Goal: Information Seeking & Learning: Learn about a topic

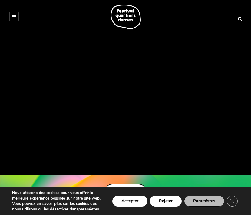
click at [11, 17] on link at bounding box center [14, 17] width 10 height 10
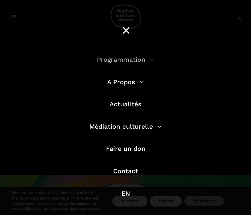
click at [127, 58] on link "Programmation" at bounding box center [125, 60] width 57 height 8
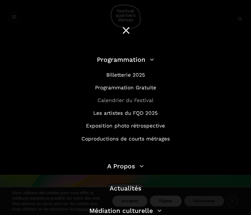
click at [124, 102] on link "Calendrier du Festival" at bounding box center [126, 100] width 56 height 6
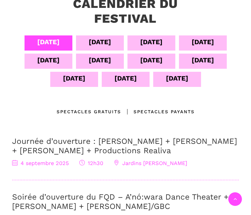
scroll to position [150, 0]
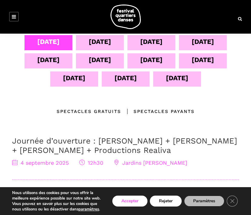
click at [126, 198] on button "Accepter" at bounding box center [129, 201] width 35 height 11
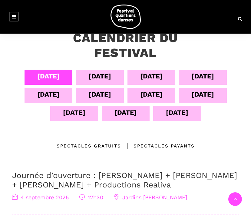
scroll to position [136, 0]
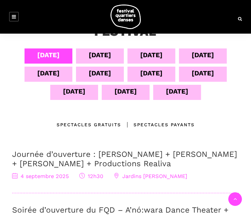
click at [111, 57] on div "[DATE]" at bounding box center [100, 55] width 48 height 15
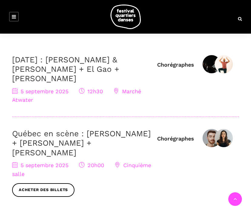
scroll to position [141, 0]
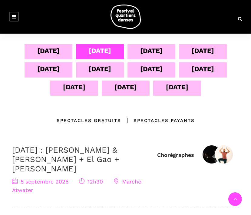
click at [162, 51] on div "[DATE]" at bounding box center [151, 50] width 22 height 11
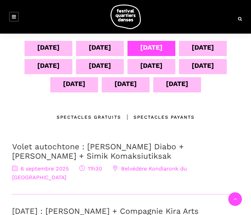
scroll to position [123, 0]
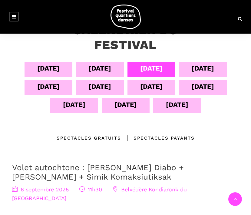
click at [194, 62] on div "[DATE]" at bounding box center [203, 69] width 48 height 15
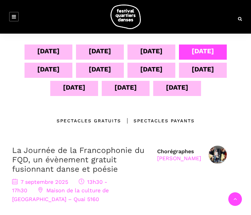
scroll to position [110, 0]
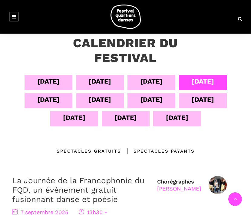
click at [67, 99] on div "[DATE]" at bounding box center [49, 100] width 48 height 15
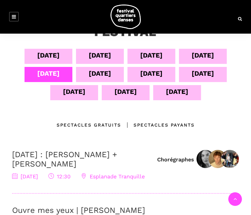
scroll to position [129, 0]
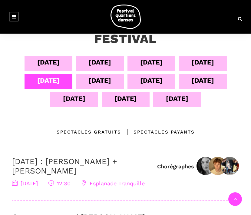
click at [119, 80] on div "[DATE]" at bounding box center [100, 81] width 48 height 15
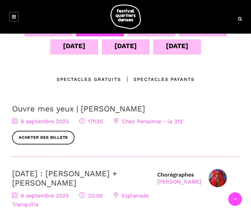
scroll to position [142, 0]
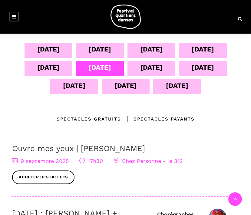
click at [161, 71] on div "[DATE]" at bounding box center [151, 67] width 22 height 11
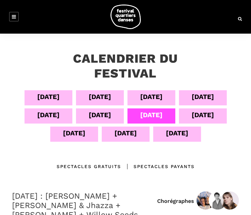
scroll to position [54, 0]
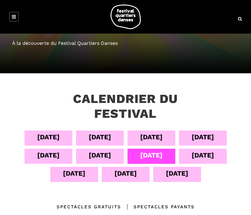
click at [188, 160] on div "[DATE]" at bounding box center [203, 156] width 48 height 15
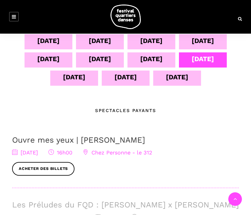
scroll to position [136, 0]
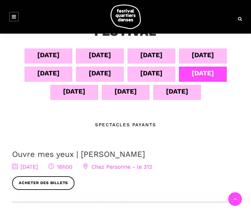
click at [79, 91] on div "[DATE]" at bounding box center [74, 91] width 22 height 11
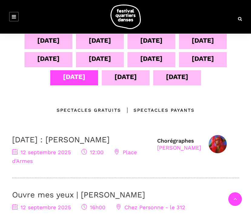
scroll to position [146, 0]
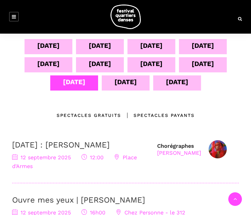
click at [126, 87] on div "[DATE]" at bounding box center [126, 82] width 48 height 15
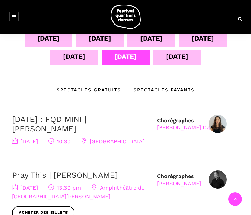
scroll to position [72, 0]
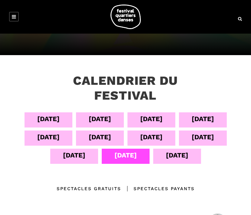
click at [169, 152] on div "[DATE]" at bounding box center [177, 155] width 22 height 11
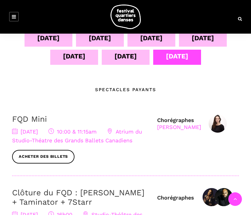
scroll to position [147, 0]
